Goal: Information Seeking & Learning: Find specific fact

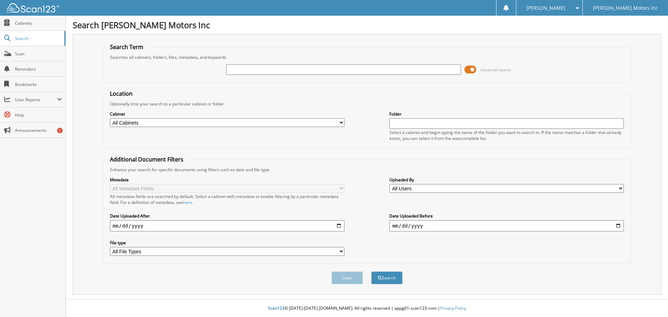
click at [235, 71] on input "text" at bounding box center [343, 69] width 234 height 10
type input "2574651"
click at [371, 271] on button "Search" at bounding box center [386, 277] width 31 height 13
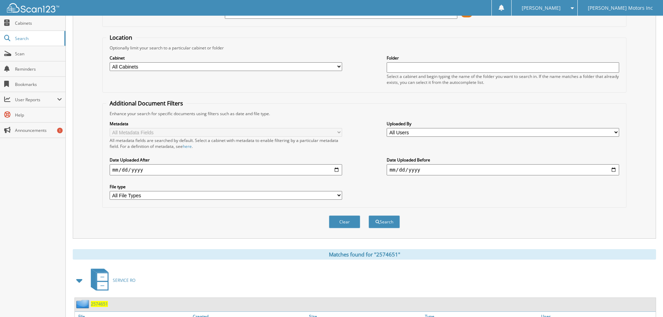
scroll to position [111, 0]
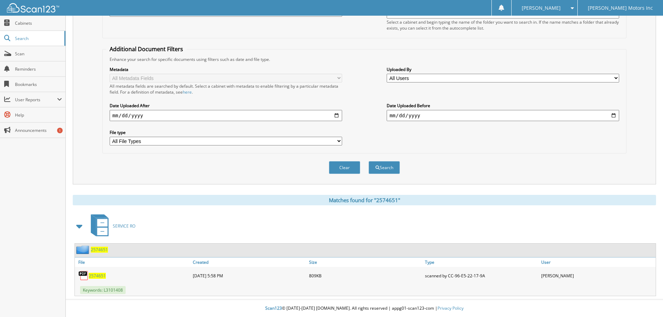
click at [93, 277] on span "2574651" at bounding box center [97, 276] width 17 height 6
